Goal: Communication & Community: Share content

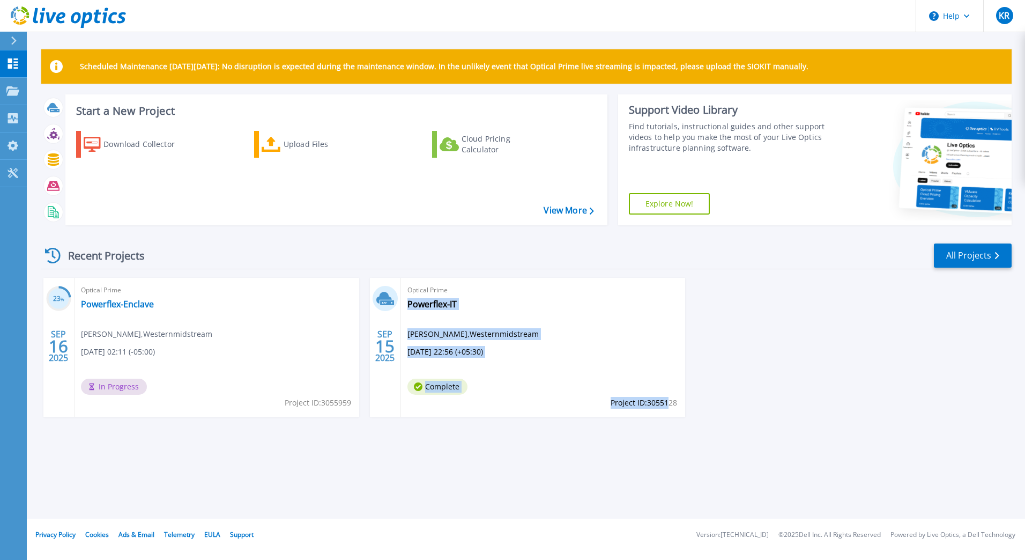
drag, startPoint x: 678, startPoint y: 404, endPoint x: 670, endPoint y: 404, distance: 8.6
click at [670, 404] on div "Optical Prime Powerflex-IT Krishnan Ragavan , Westernmidstream 09/15/2025, 22:5…" at bounding box center [543, 347] width 285 height 139
click at [670, 404] on span "Project ID: 3055128" at bounding box center [643, 403] width 66 height 12
drag, startPoint x: 613, startPoint y: 404, endPoint x: 640, endPoint y: 403, distance: 27.9
click at [640, 403] on span "Project ID: 3055128" at bounding box center [643, 403] width 66 height 12
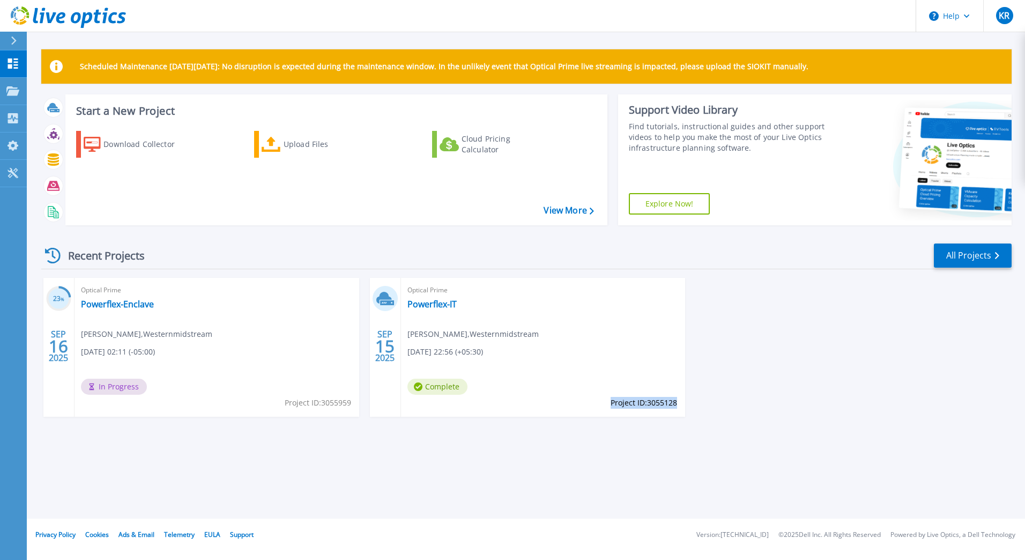
drag, startPoint x: 640, startPoint y: 403, endPoint x: 676, endPoint y: 401, distance: 35.9
click at [676, 401] on span "Project ID: 3055128" at bounding box center [643, 403] width 66 height 12
copy span "Project ID: 3055128"
drag, startPoint x: 284, startPoint y: 404, endPoint x: 349, endPoint y: 404, distance: 65.4
click at [349, 404] on span "Project ID: 3055959" at bounding box center [318, 403] width 66 height 12
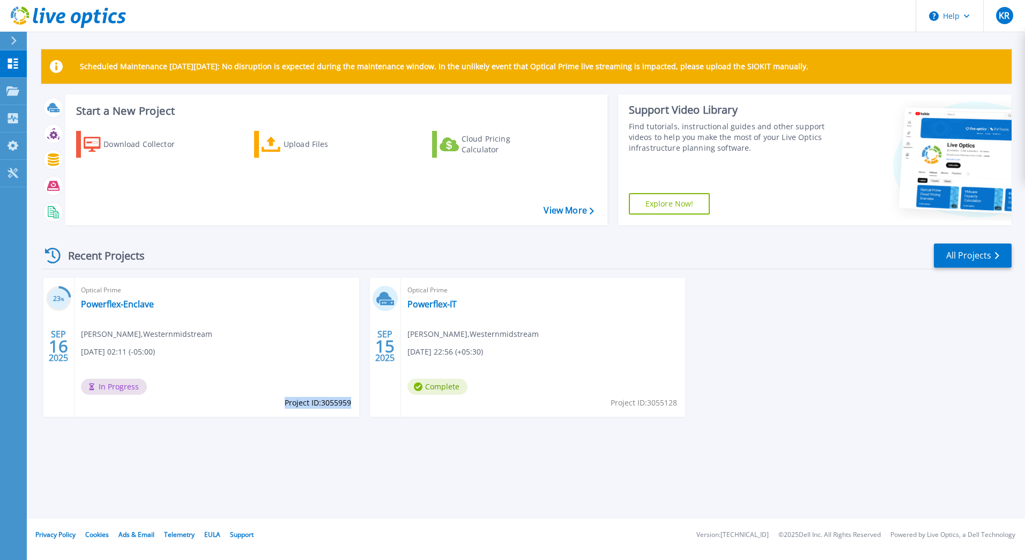
copy span "Project ID: 3055959"
click at [556, 455] on div "Scheduled Maintenance on Monday 22nd September: No disruption is expected durin…" at bounding box center [526, 259] width 998 height 518
click at [433, 305] on link "Powerflex-IT" at bounding box center [431, 304] width 49 height 11
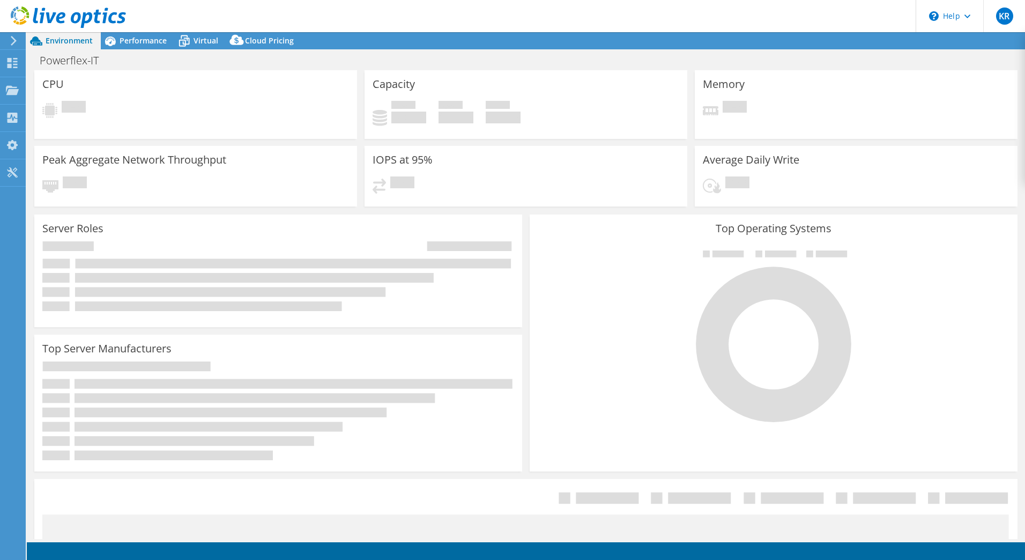
select select "USD"
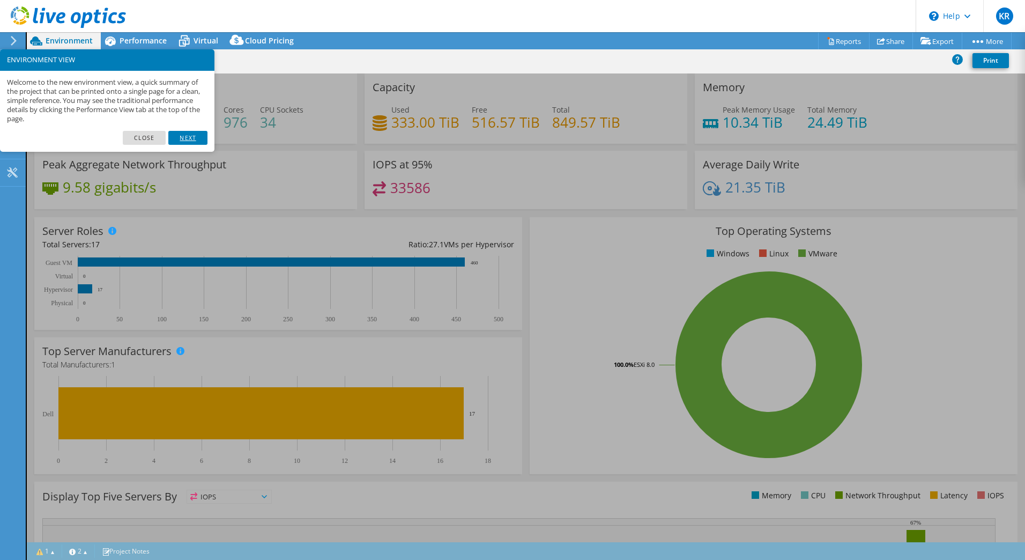
click at [193, 134] on link "Next" at bounding box center [187, 138] width 39 height 14
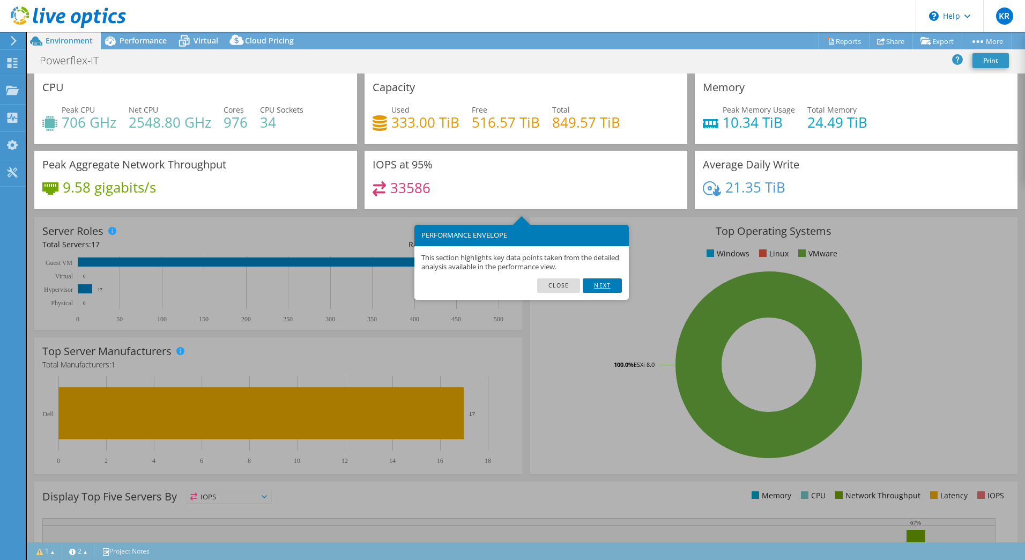
click at [605, 285] on link "Next" at bounding box center [602, 285] width 39 height 14
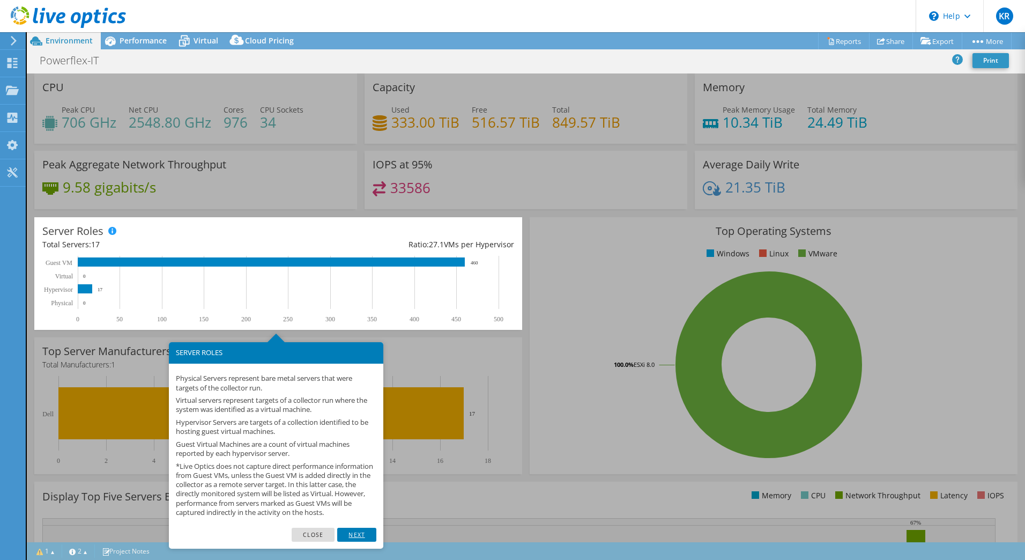
click at [363, 540] on link "Next" at bounding box center [356, 534] width 39 height 14
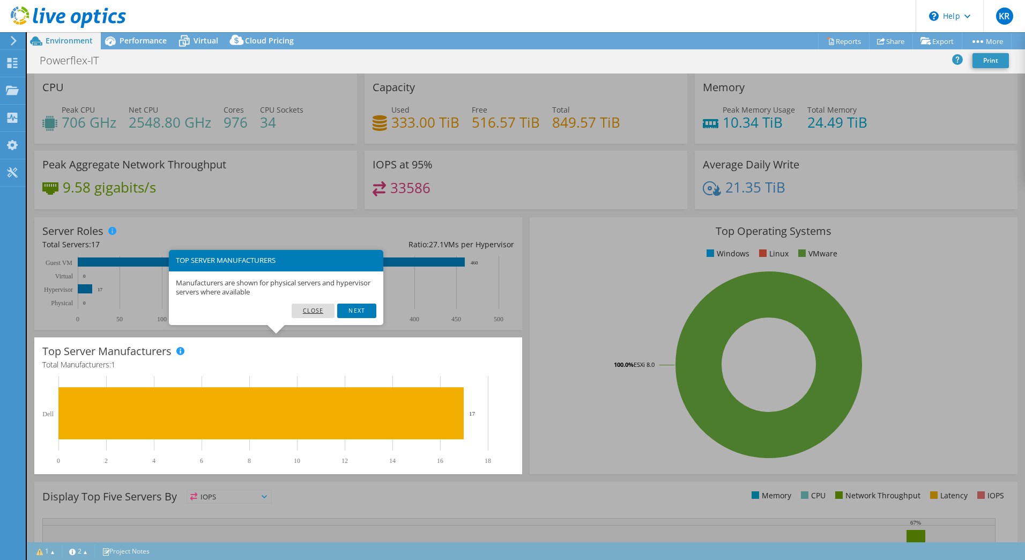
click at [318, 307] on link "Close" at bounding box center [313, 310] width 43 height 14
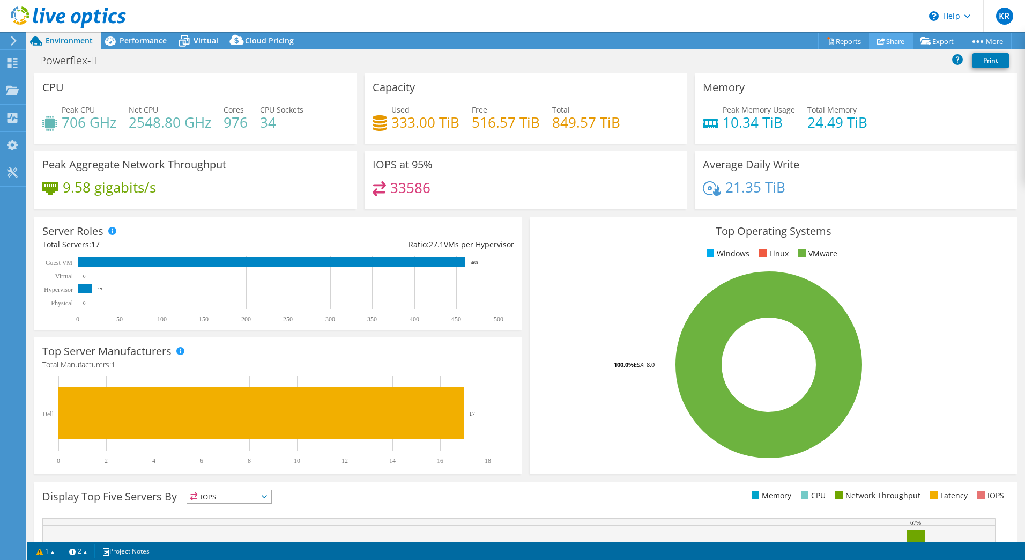
click at [890, 39] on link "Share" at bounding box center [891, 41] width 44 height 17
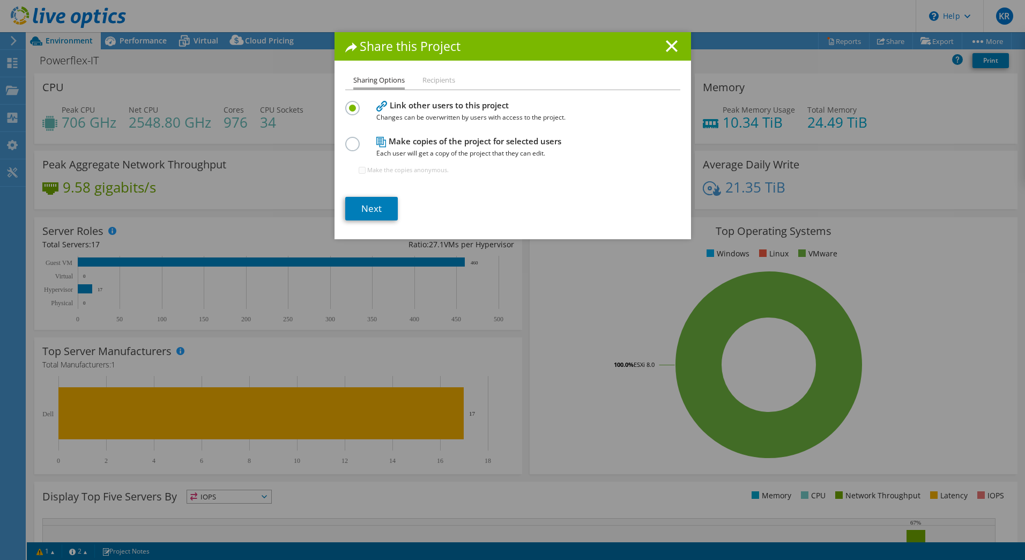
click at [350, 139] on label at bounding box center [354, 138] width 19 height 3
click at [0, 0] on input "radio" at bounding box center [0, 0] width 0 height 0
click at [439, 81] on li "Recipients" at bounding box center [438, 80] width 33 height 13
click at [374, 206] on link "Next" at bounding box center [371, 209] width 53 height 24
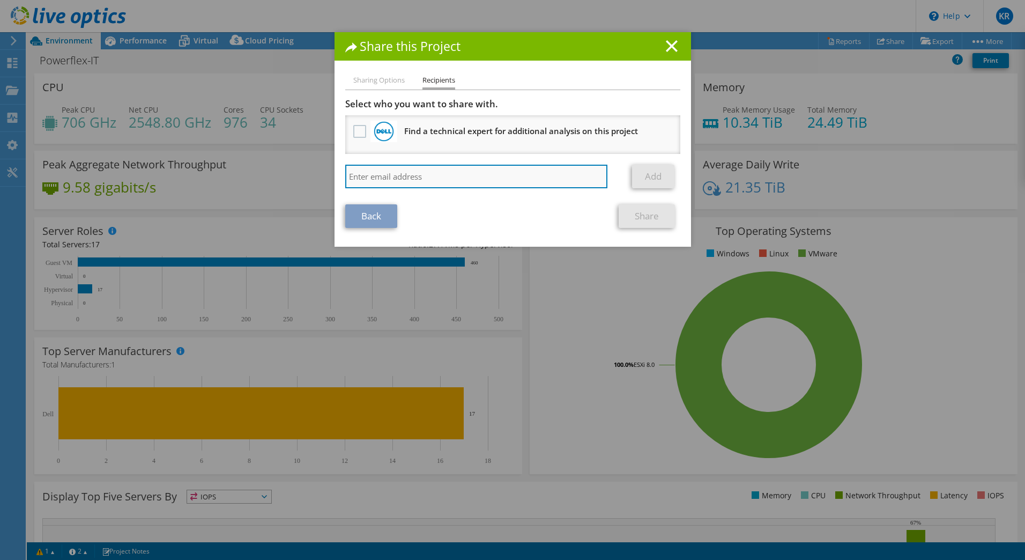
click at [421, 173] on input "search" at bounding box center [476, 177] width 263 height 24
click at [430, 175] on input "search" at bounding box center [476, 177] width 263 height 24
paste input "david.chmielewski@dell.com"
type input "david.chmielewski@dell.com"
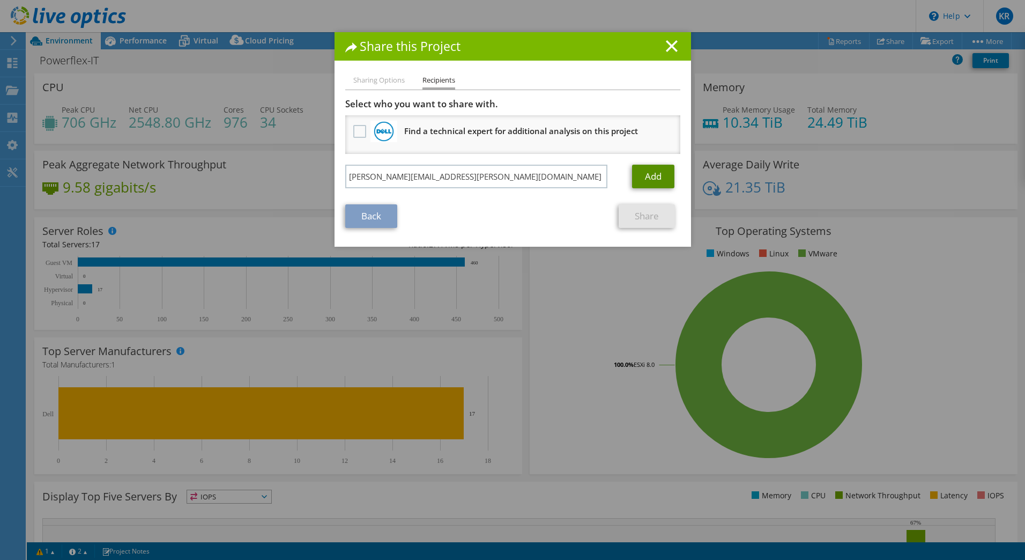
click at [647, 174] on link "Add" at bounding box center [653, 177] width 42 height 24
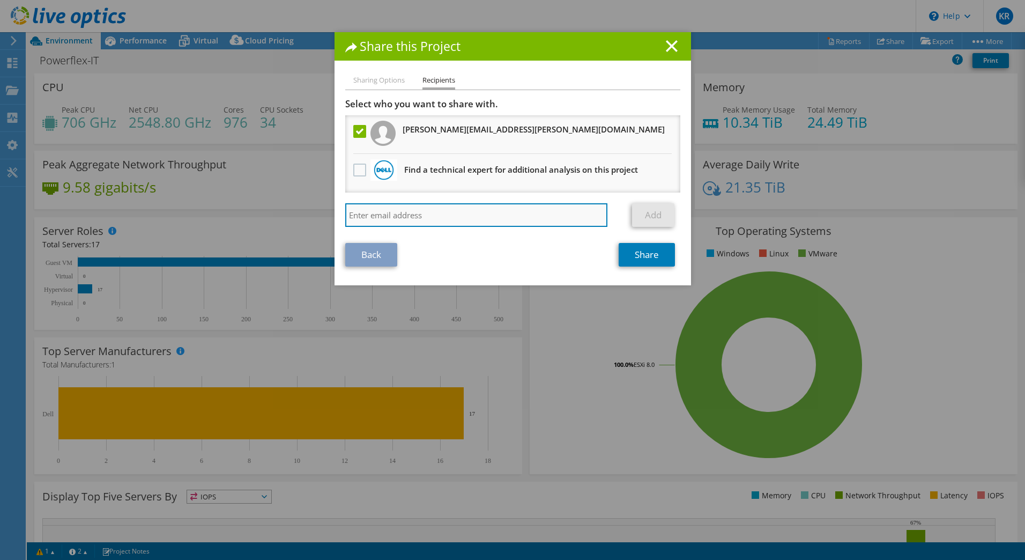
click at [418, 213] on input "search" at bounding box center [476, 215] width 263 height 24
type input "m"
click at [389, 216] on input "search" at bounding box center [476, 215] width 263 height 24
paste input "[EMAIL_ADDRESS][PERSON_NAME][DOMAIN_NAME]"
type input "[EMAIL_ADDRESS][PERSON_NAME][DOMAIN_NAME]"
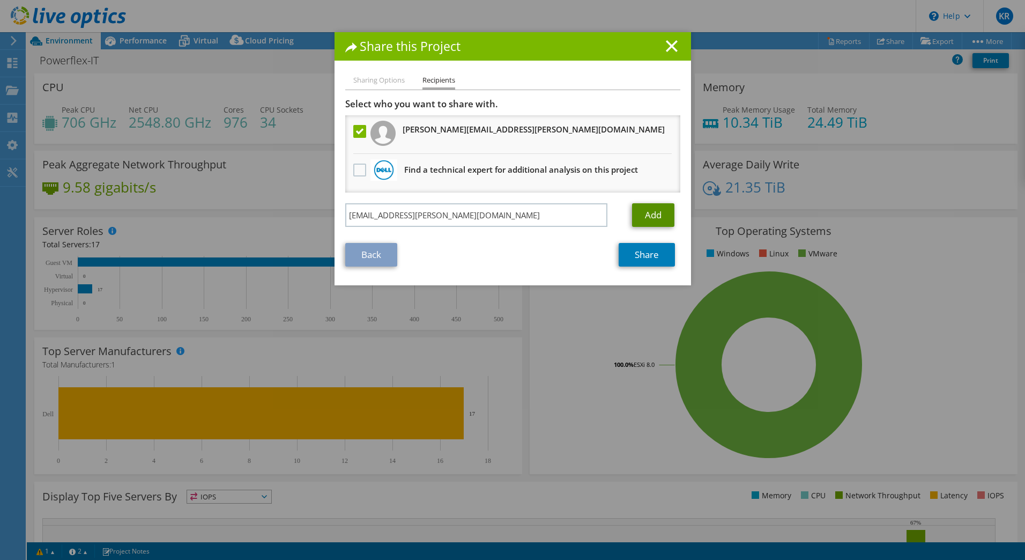
click at [658, 208] on link "Add" at bounding box center [653, 215] width 42 height 24
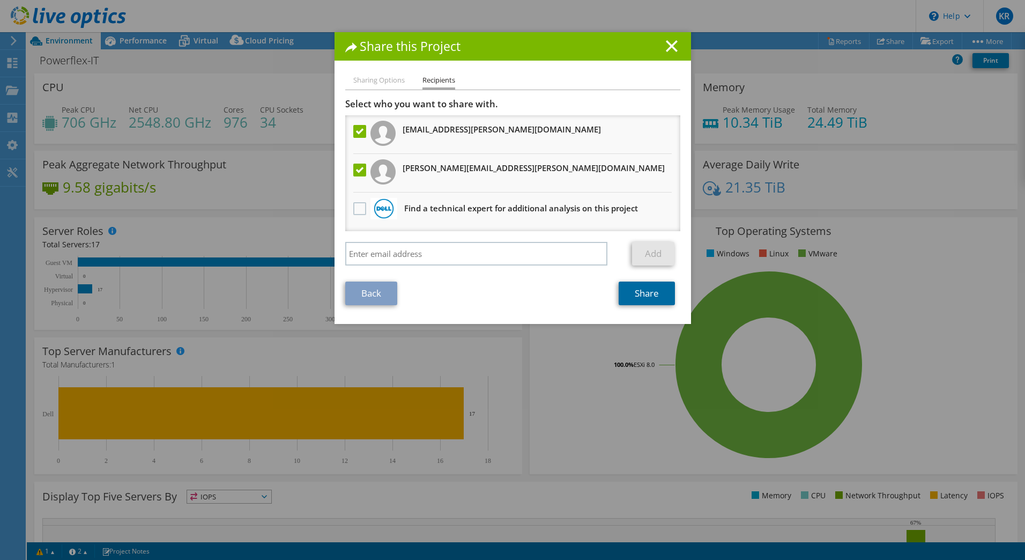
click at [631, 298] on link "Share" at bounding box center [646, 293] width 56 height 24
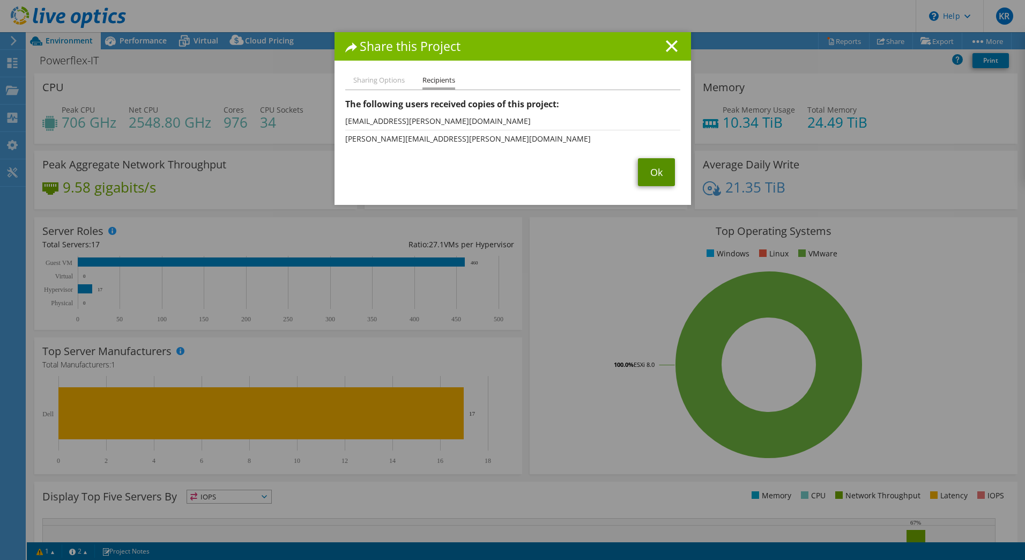
click at [650, 170] on link "Ok" at bounding box center [656, 172] width 37 height 28
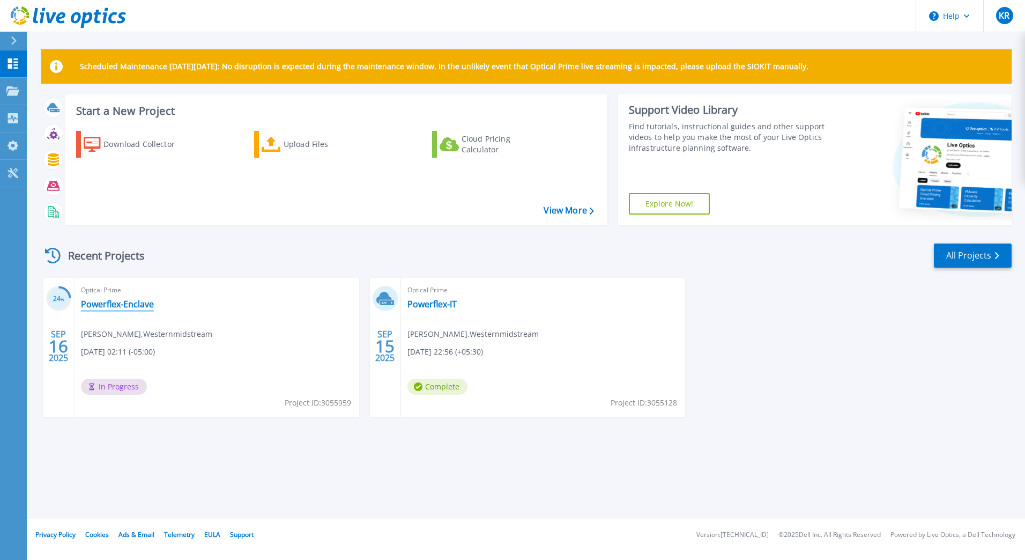
click at [134, 302] on link "Powerflex-Enclave" at bounding box center [117, 304] width 73 height 11
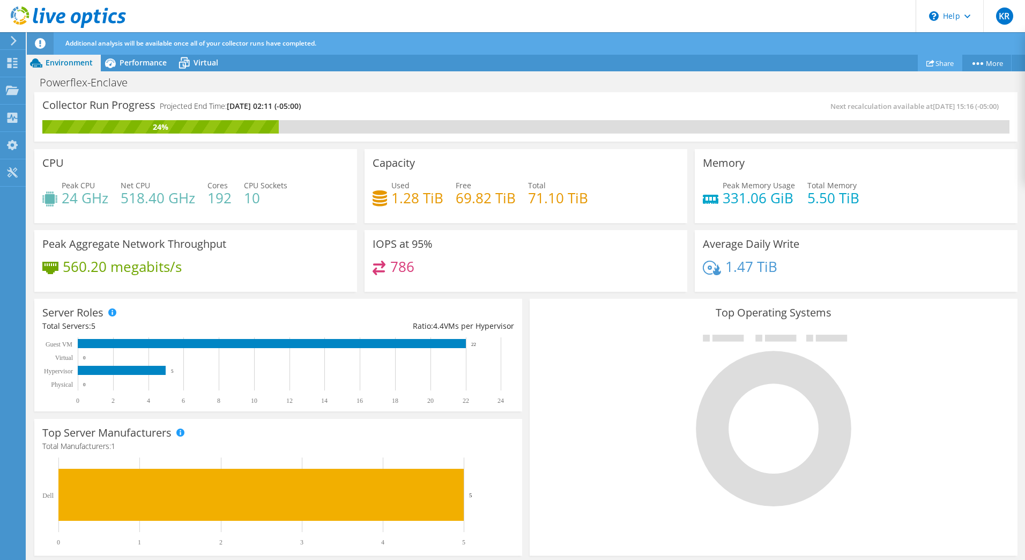
click at [941, 63] on link "Share" at bounding box center [940, 63] width 44 height 17
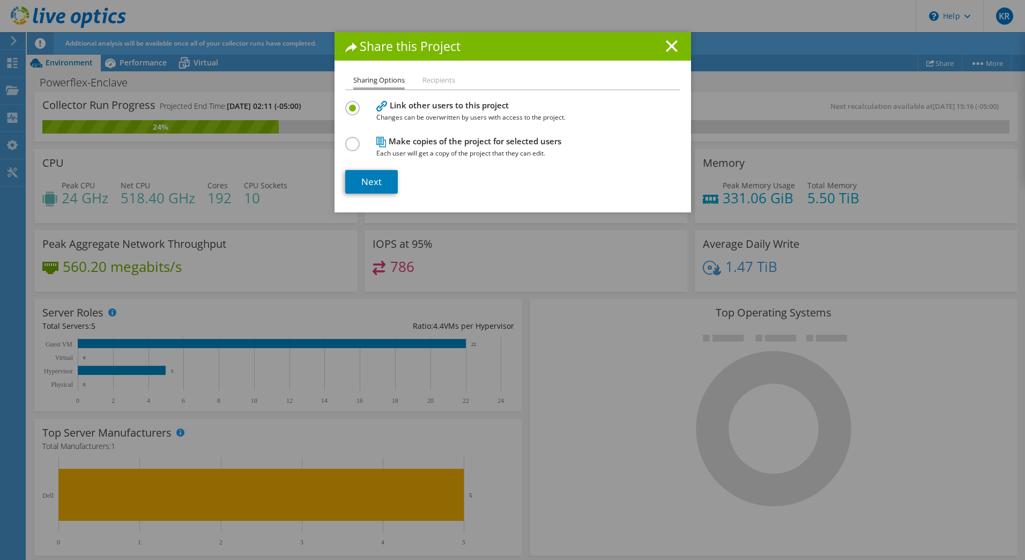
click at [349, 139] on label at bounding box center [354, 138] width 19 height 3
click at [0, 0] on input "radio" at bounding box center [0, 0] width 0 height 0
click at [375, 185] on link "Next" at bounding box center [371, 182] width 53 height 24
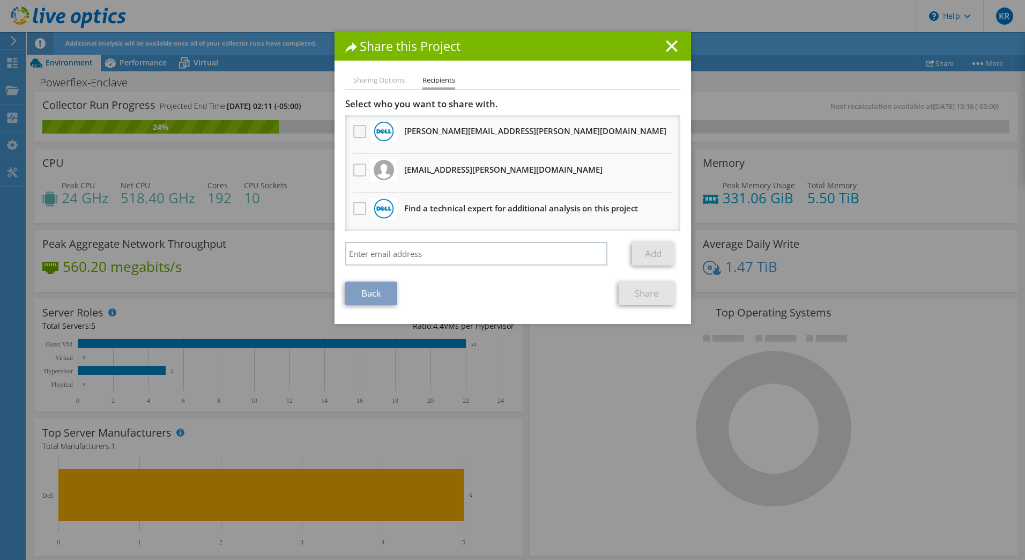
click at [354, 129] on label at bounding box center [361, 131] width 16 height 13
click at [0, 0] on input "checkbox" at bounding box center [0, 0] width 0 height 0
click at [355, 174] on label at bounding box center [361, 169] width 16 height 13
click at [0, 0] on input "checkbox" at bounding box center [0, 0] width 0 height 0
click at [355, 204] on label at bounding box center [361, 208] width 16 height 13
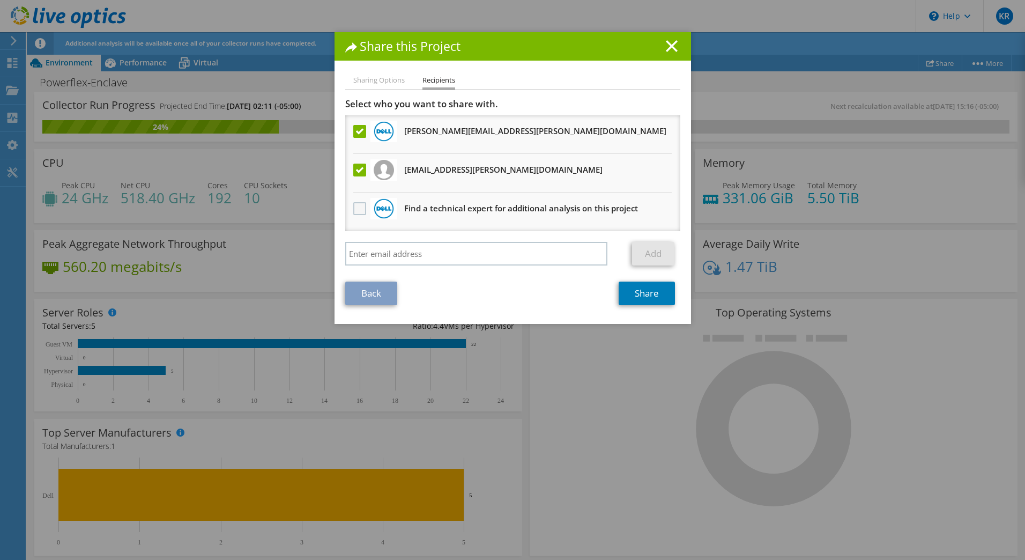
click at [0, 0] on input "checkbox" at bounding box center [0, 0] width 0 height 0
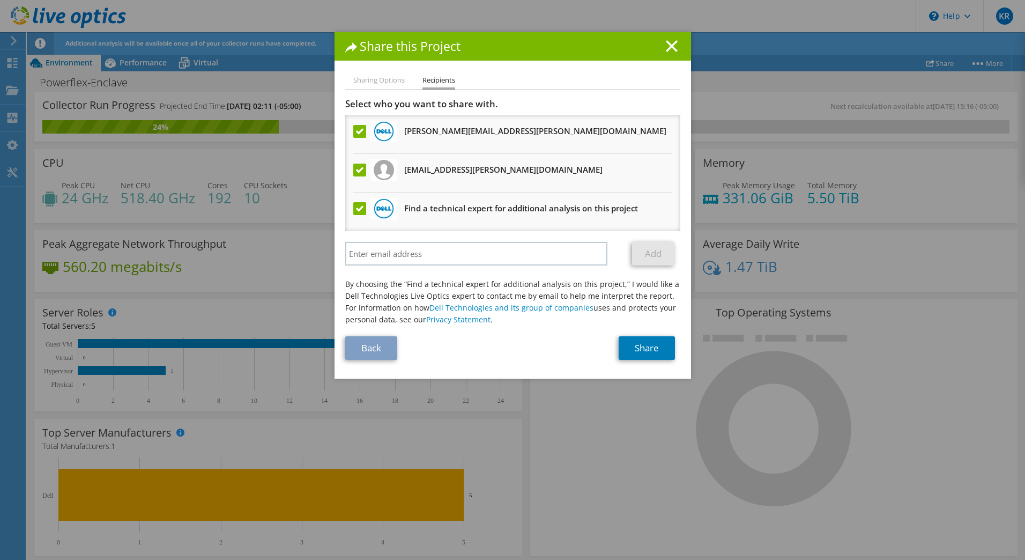
click at [360, 209] on label at bounding box center [361, 208] width 16 height 13
click at [0, 0] on input "checkbox" at bounding box center [0, 0] width 0 height 0
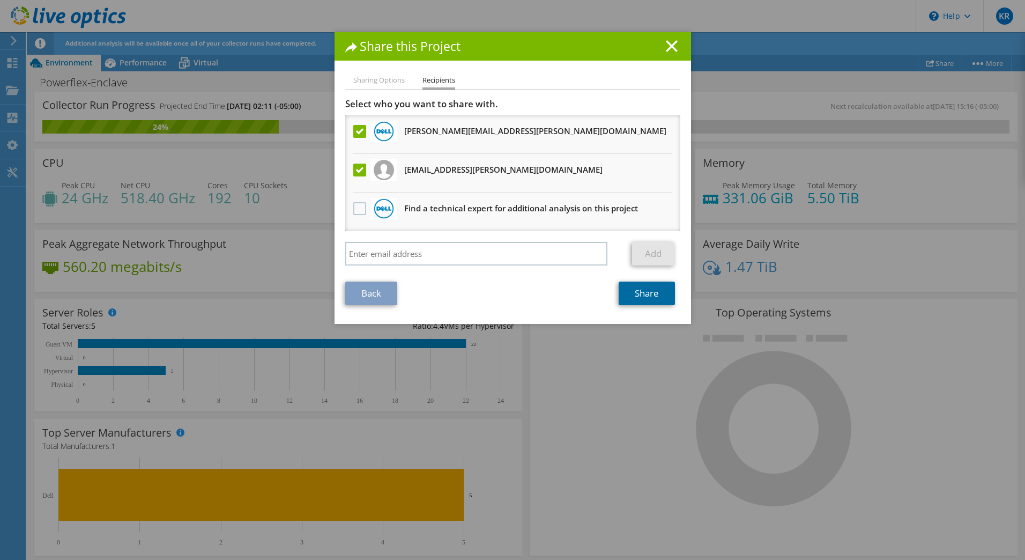
click at [650, 296] on link "Share" at bounding box center [646, 293] width 56 height 24
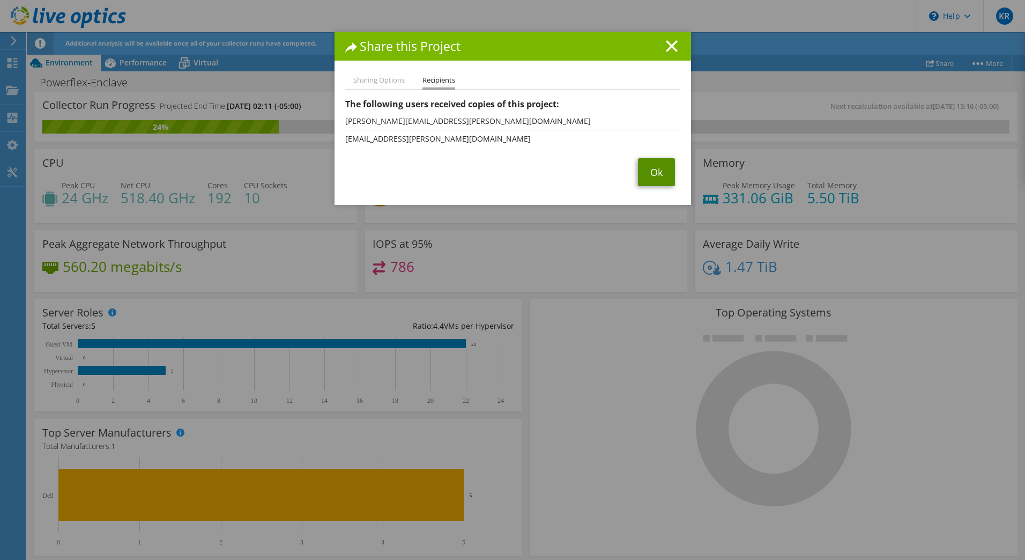
click at [649, 177] on link "Ok" at bounding box center [656, 172] width 37 height 28
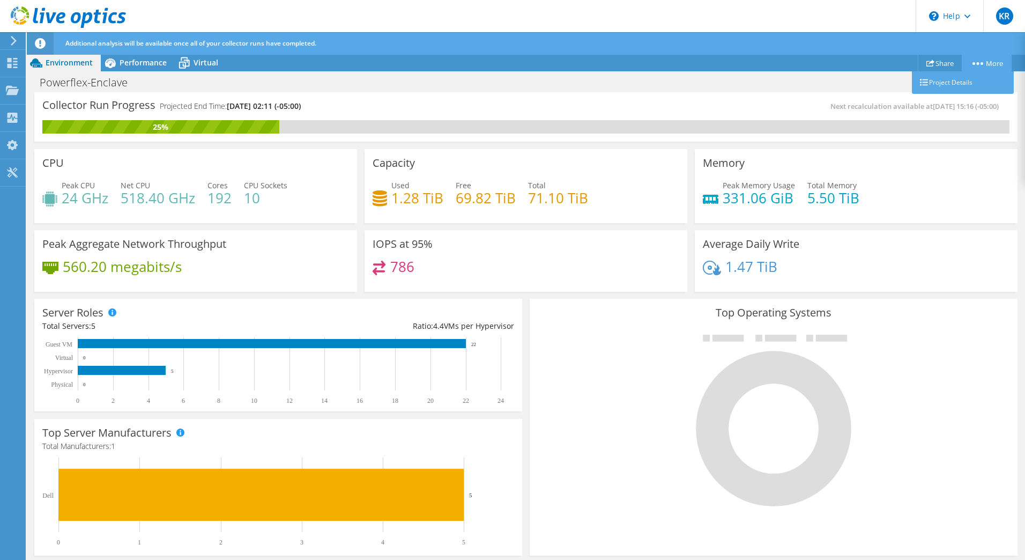
click at [991, 60] on link "More" at bounding box center [986, 63] width 50 height 17
click at [45, 57] on div "Dashboard" at bounding box center [50, 63] width 50 height 27
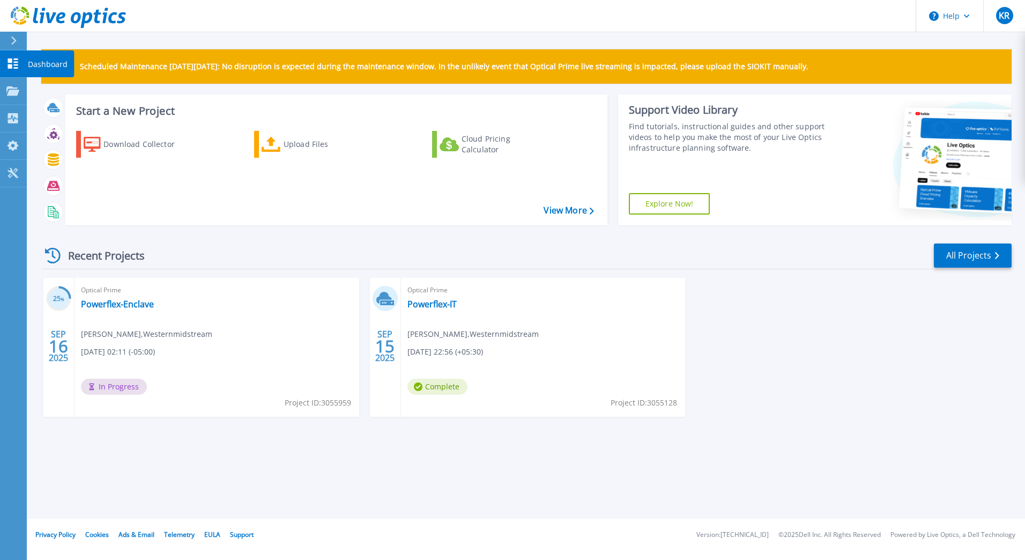
click at [11, 65] on icon at bounding box center [13, 63] width 10 height 10
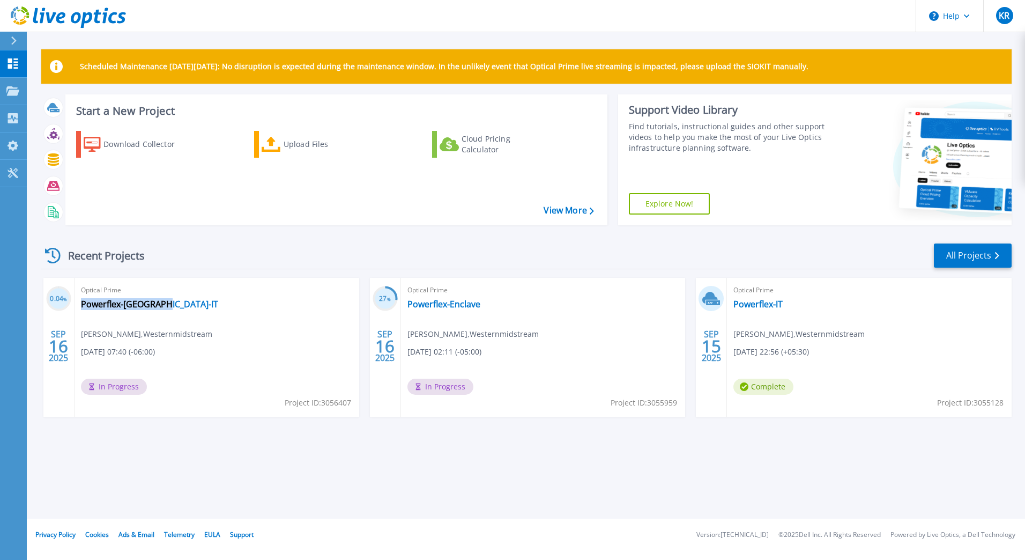
click at [162, 305] on div "Optical Prime Powerflex-Dallas-IT Krishnan Ragavan , Westernmidstream 09/16/202…" at bounding box center [216, 347] width 285 height 139
copy div "Powerflex-Dallas-IT"
click at [144, 303] on link "Powerflex-Dallas-IT" at bounding box center [149, 304] width 137 height 11
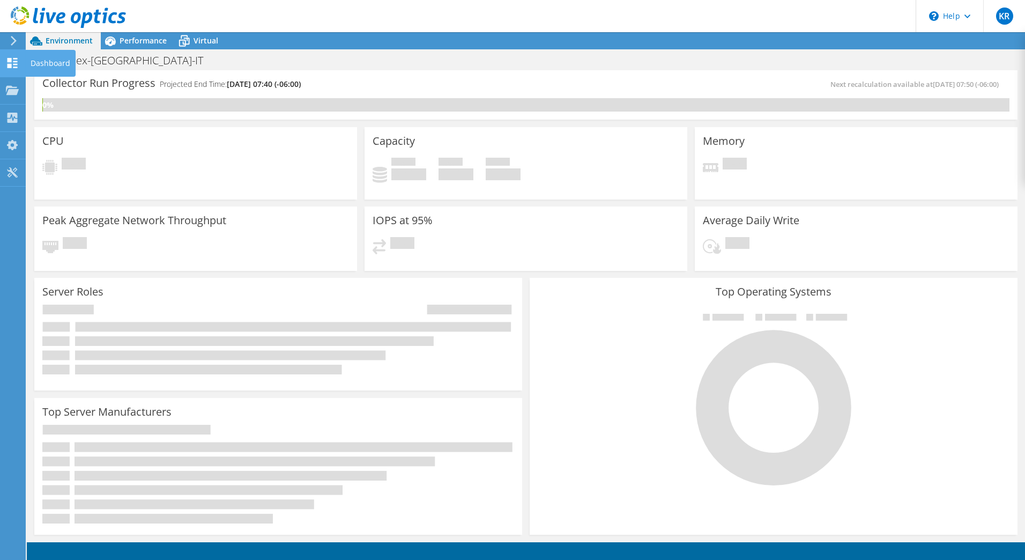
click at [6, 67] on icon at bounding box center [12, 63] width 13 height 10
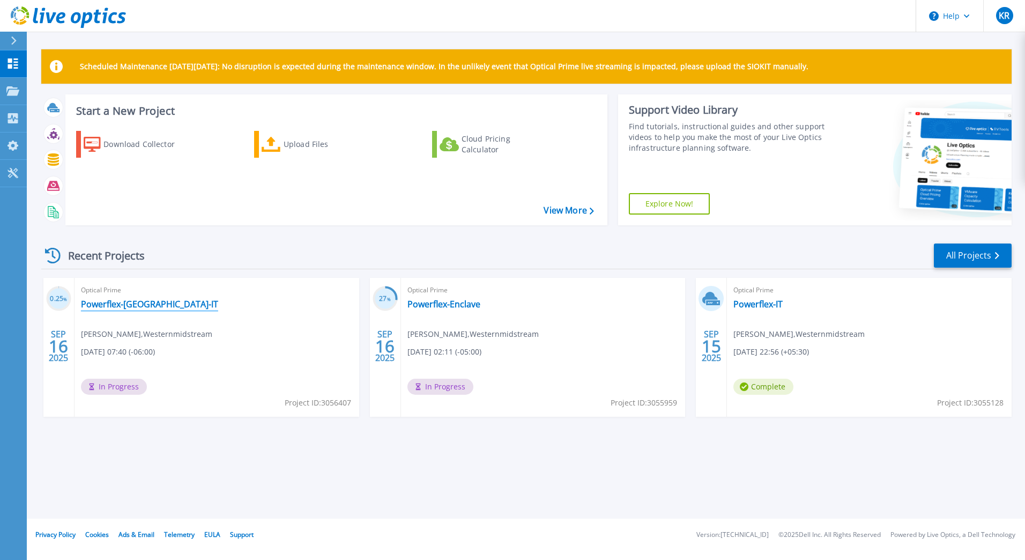
click at [123, 307] on link "Powerflex-[GEOGRAPHIC_DATA]-IT" at bounding box center [149, 304] width 137 height 11
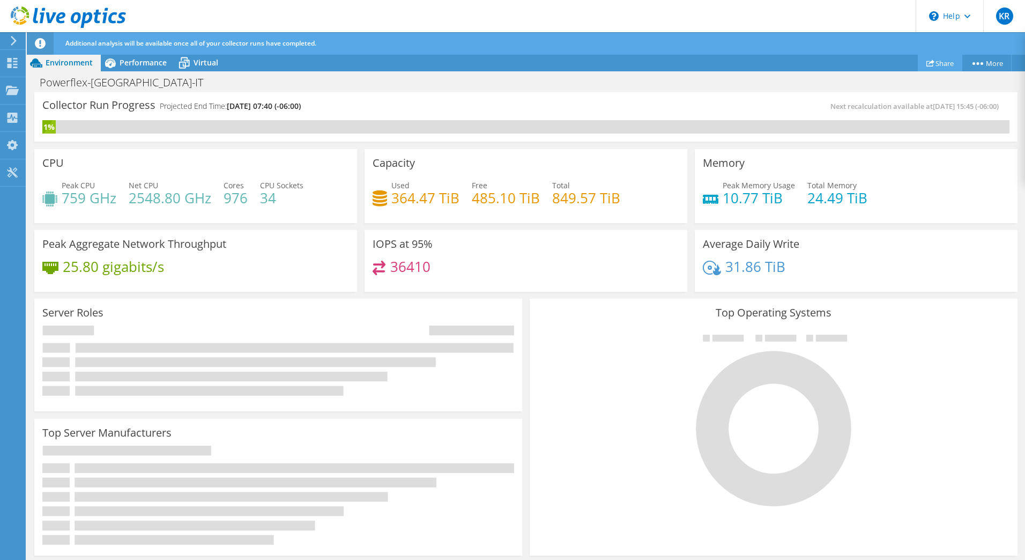
click at [941, 62] on link "Share" at bounding box center [940, 63] width 44 height 17
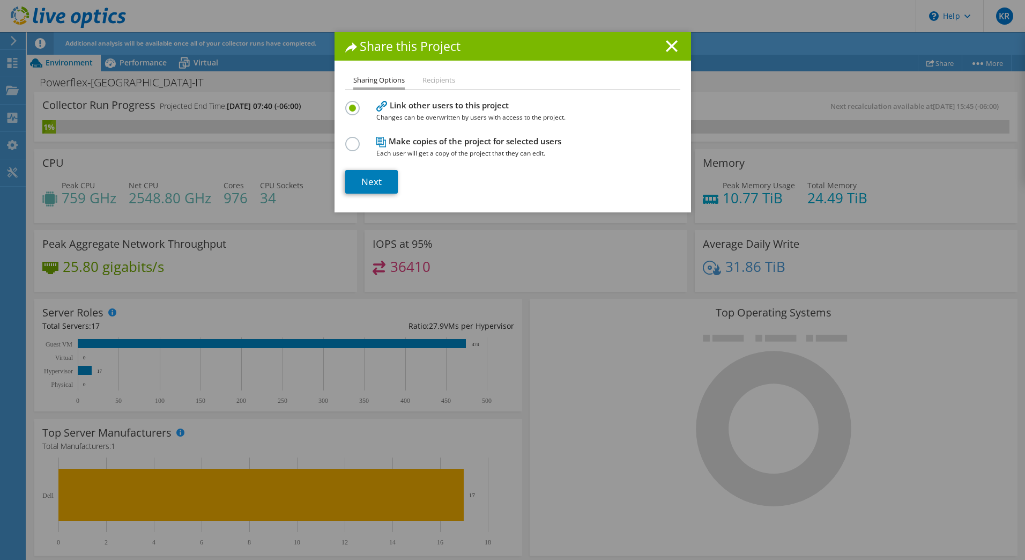
click at [346, 139] on label at bounding box center [354, 138] width 19 height 3
click at [0, 0] on input "radio" at bounding box center [0, 0] width 0 height 0
click at [369, 179] on link "Next" at bounding box center [371, 182] width 53 height 24
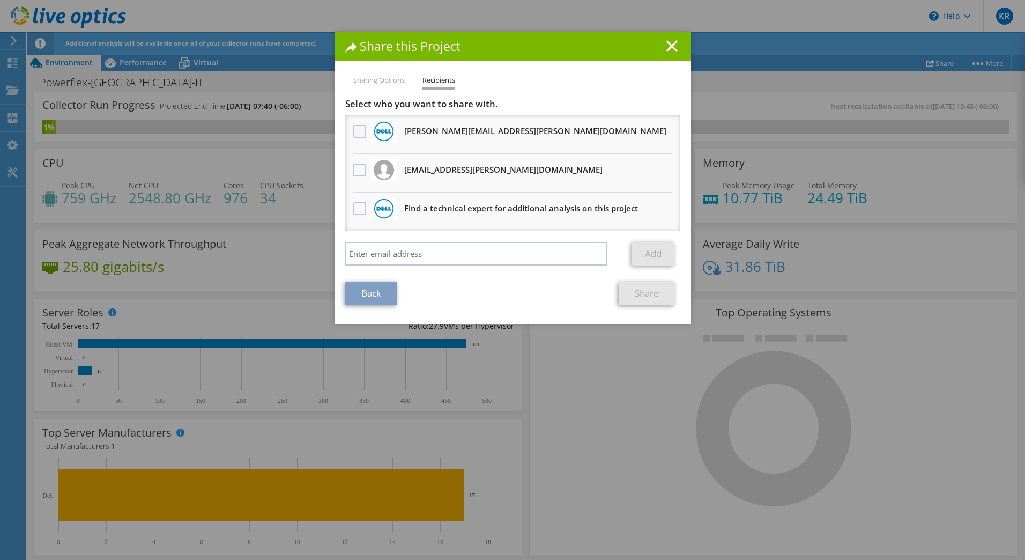
click at [355, 129] on label at bounding box center [361, 131] width 16 height 13
click at [0, 0] on input "checkbox" at bounding box center [0, 0] width 0 height 0
click at [354, 170] on label at bounding box center [361, 169] width 16 height 13
click at [0, 0] on input "checkbox" at bounding box center [0, 0] width 0 height 0
click at [659, 296] on link "Share" at bounding box center [646, 293] width 56 height 24
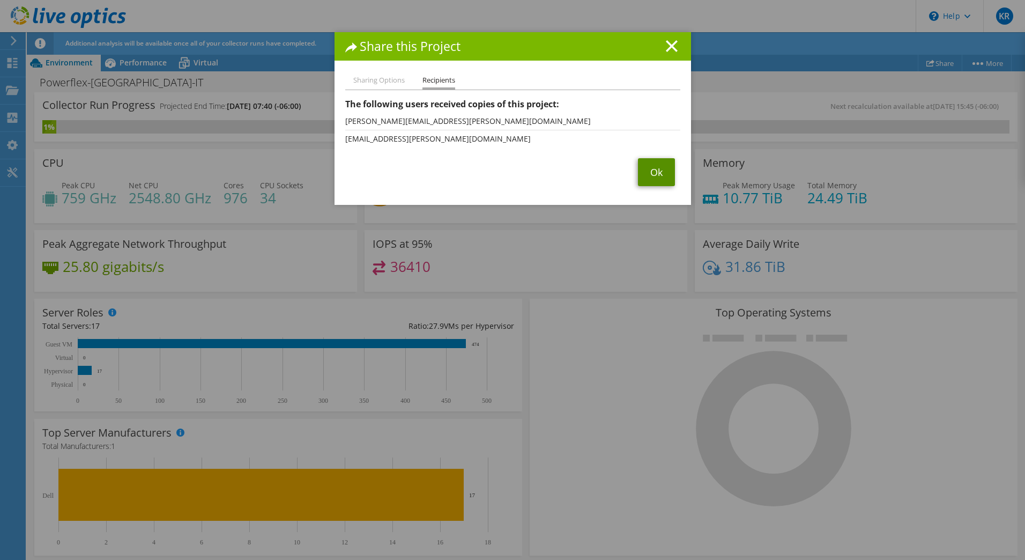
click at [647, 174] on link "Ok" at bounding box center [656, 172] width 37 height 28
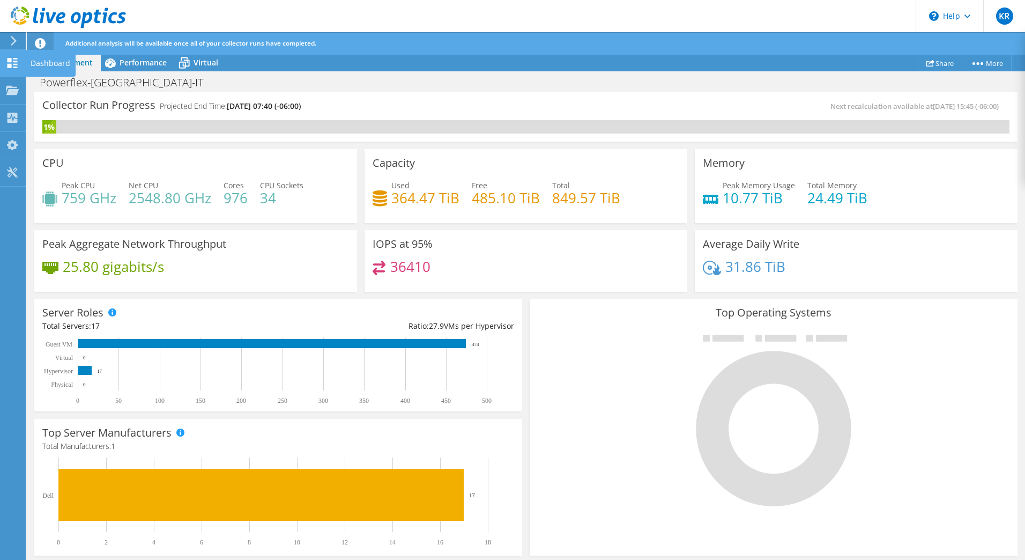
click at [12, 61] on icon at bounding box center [12, 63] width 13 height 10
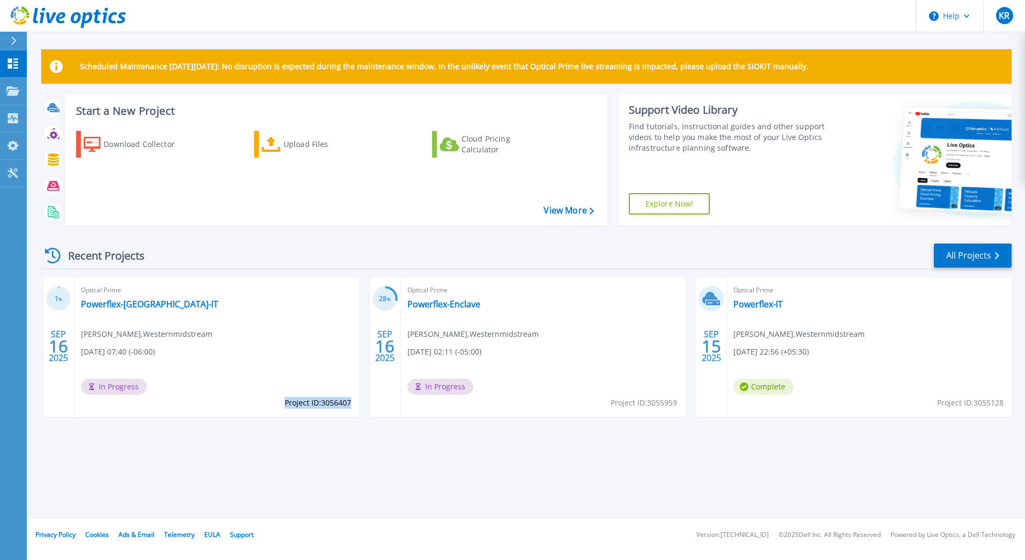
drag, startPoint x: 284, startPoint y: 401, endPoint x: 350, endPoint y: 404, distance: 66.5
click at [350, 404] on span "Project ID: 3056407" at bounding box center [318, 403] width 66 height 12
copy span "Project ID: 3056407"
